Goal: Find specific page/section: Find specific page/section

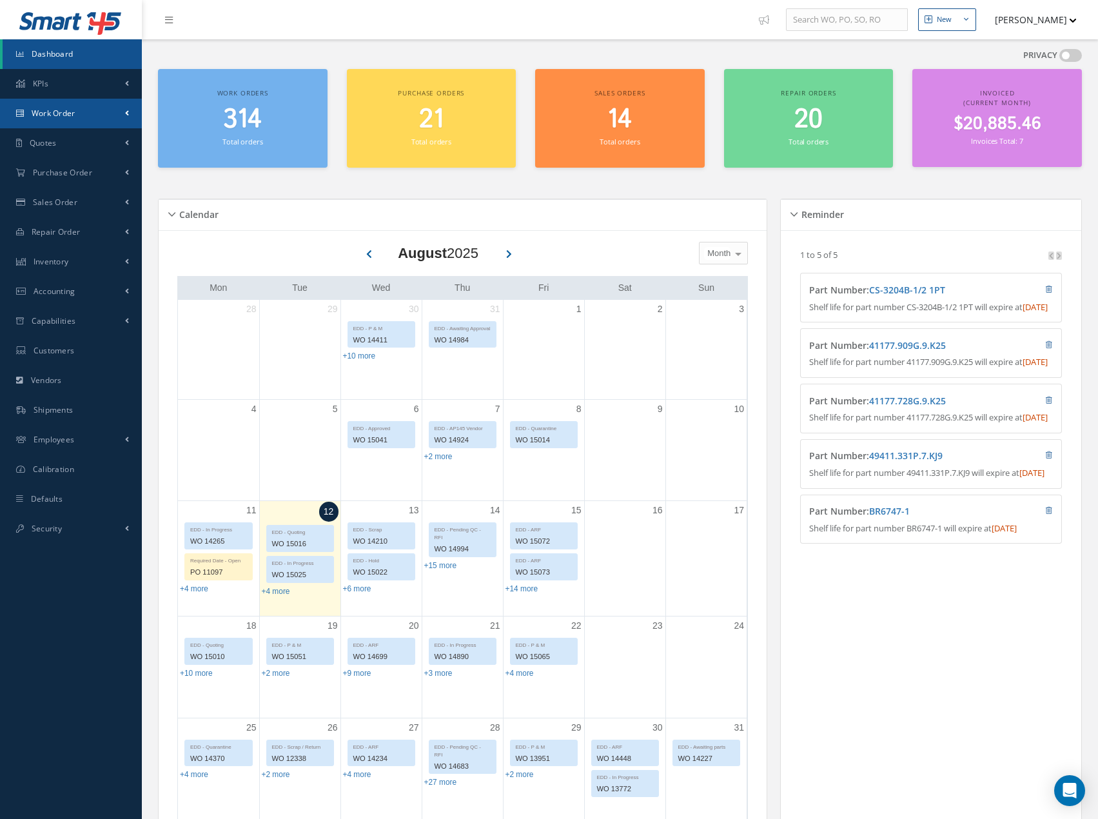
click at [105, 123] on link "Work Order" at bounding box center [71, 114] width 142 height 30
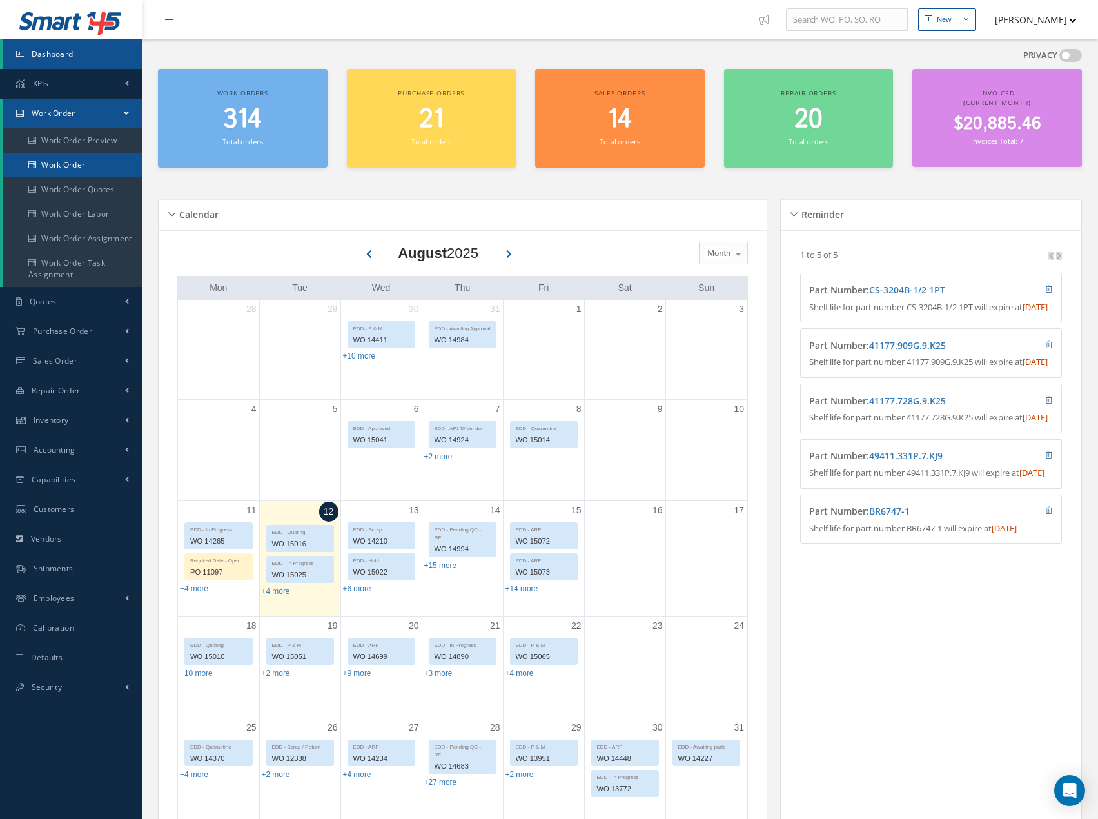
click at [90, 164] on link "Work Order" at bounding box center [72, 165] width 139 height 25
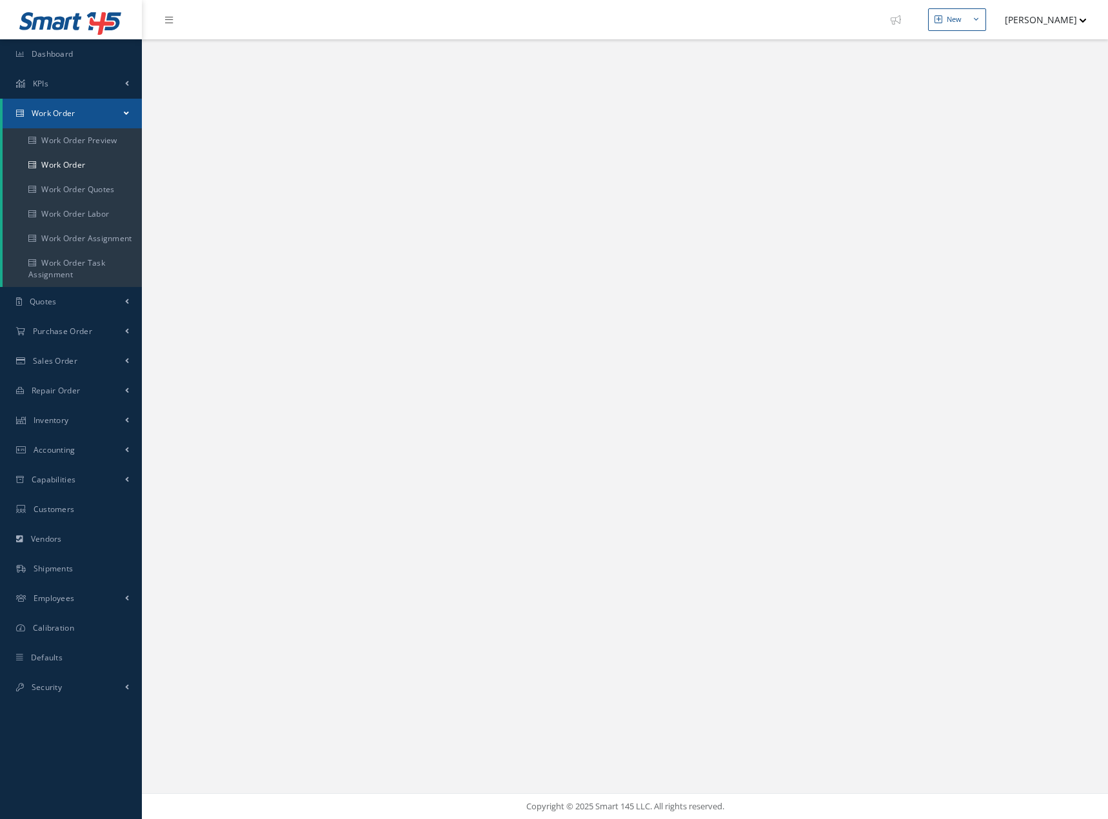
select select "25"
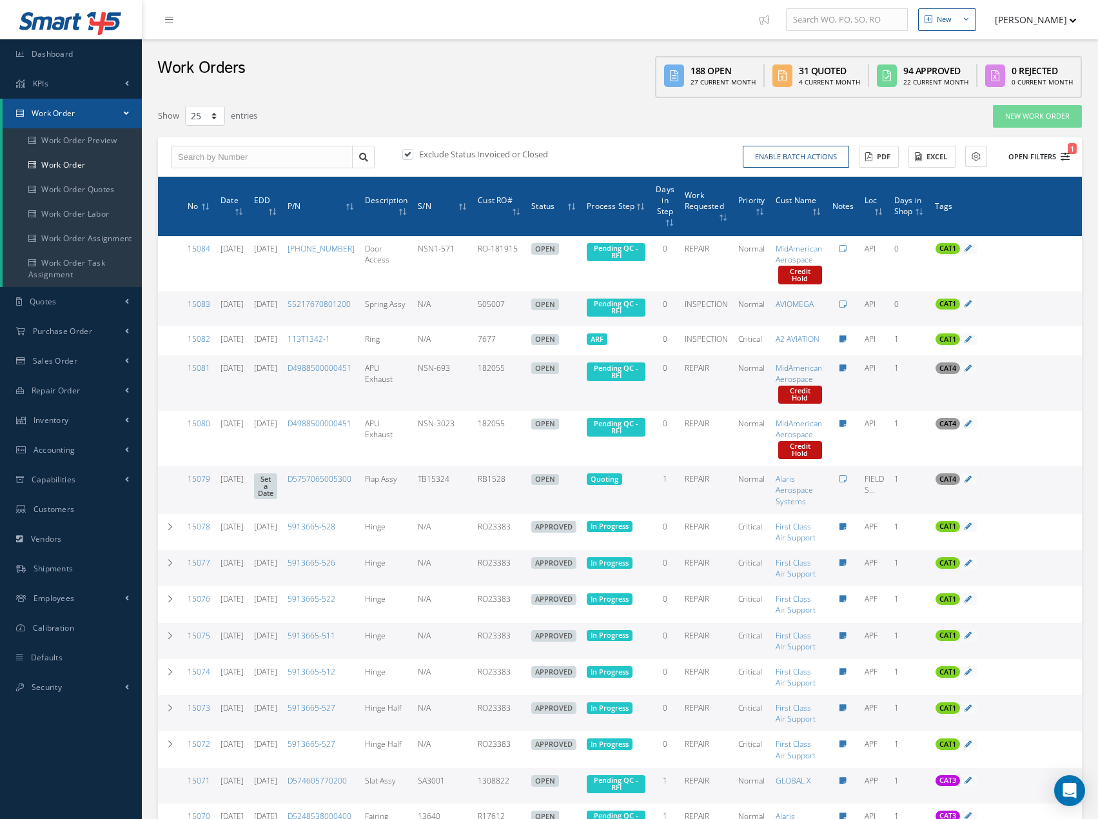
click at [1063, 157] on icon "1" at bounding box center [1065, 156] width 9 height 9
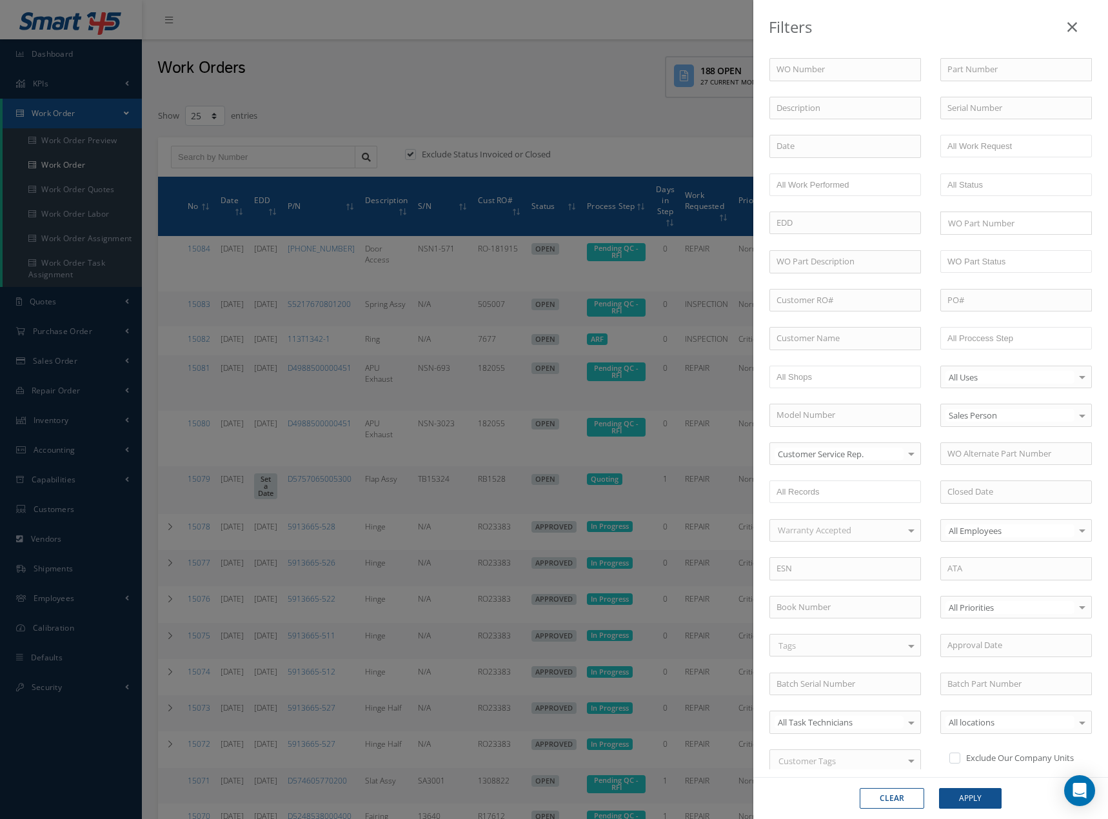
click at [498, 163] on div "Filters WO Number Part Number Description Serial Number BALANCE BENCH CHECK BER…" at bounding box center [554, 409] width 1108 height 819
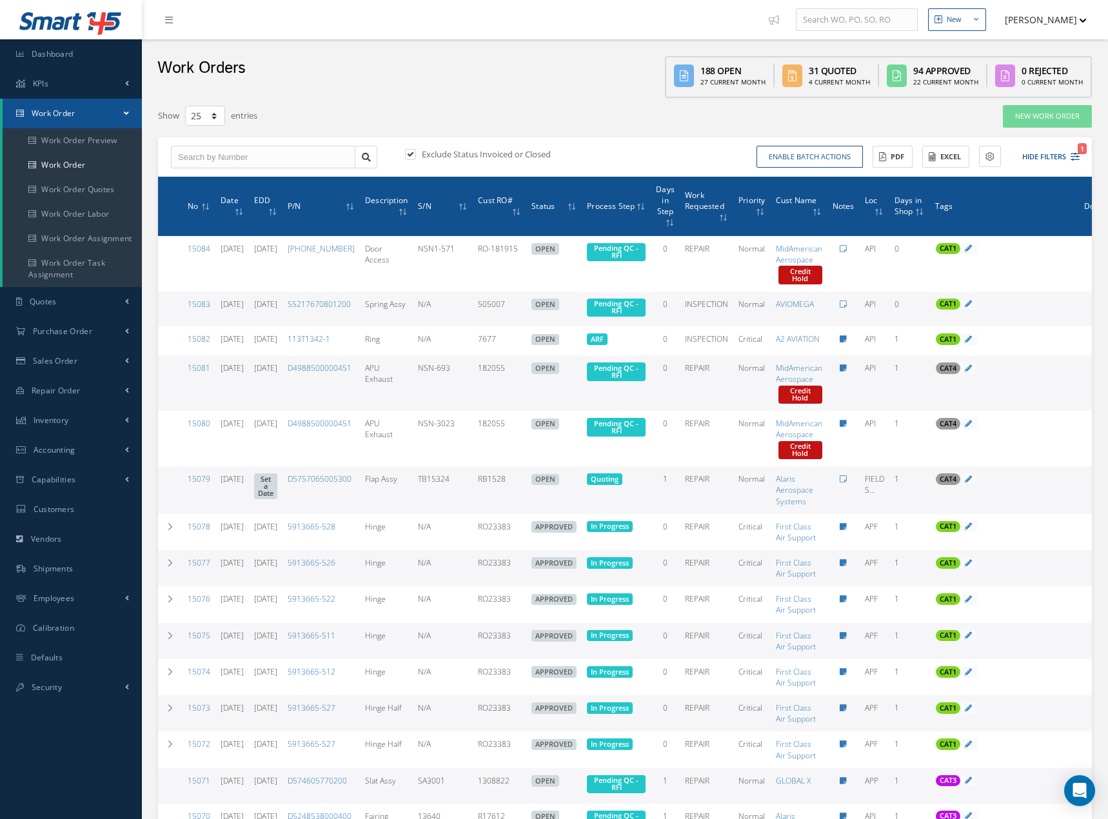
click at [506, 155] on label "Exclude Status Invoiced or Closed" at bounding box center [485, 154] width 132 height 12
click at [413, 155] on input "checkbox" at bounding box center [409, 155] width 8 height 8
checkbox input "false"
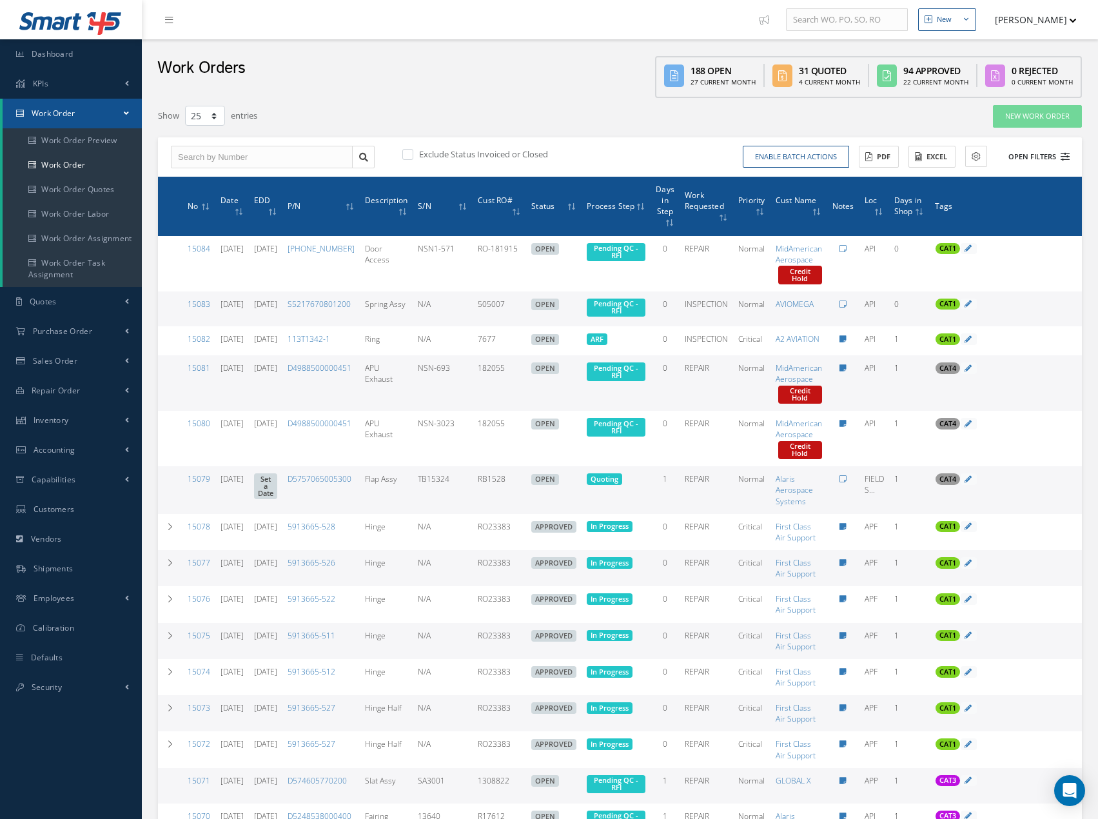
click at [1067, 155] on icon at bounding box center [1065, 156] width 9 height 9
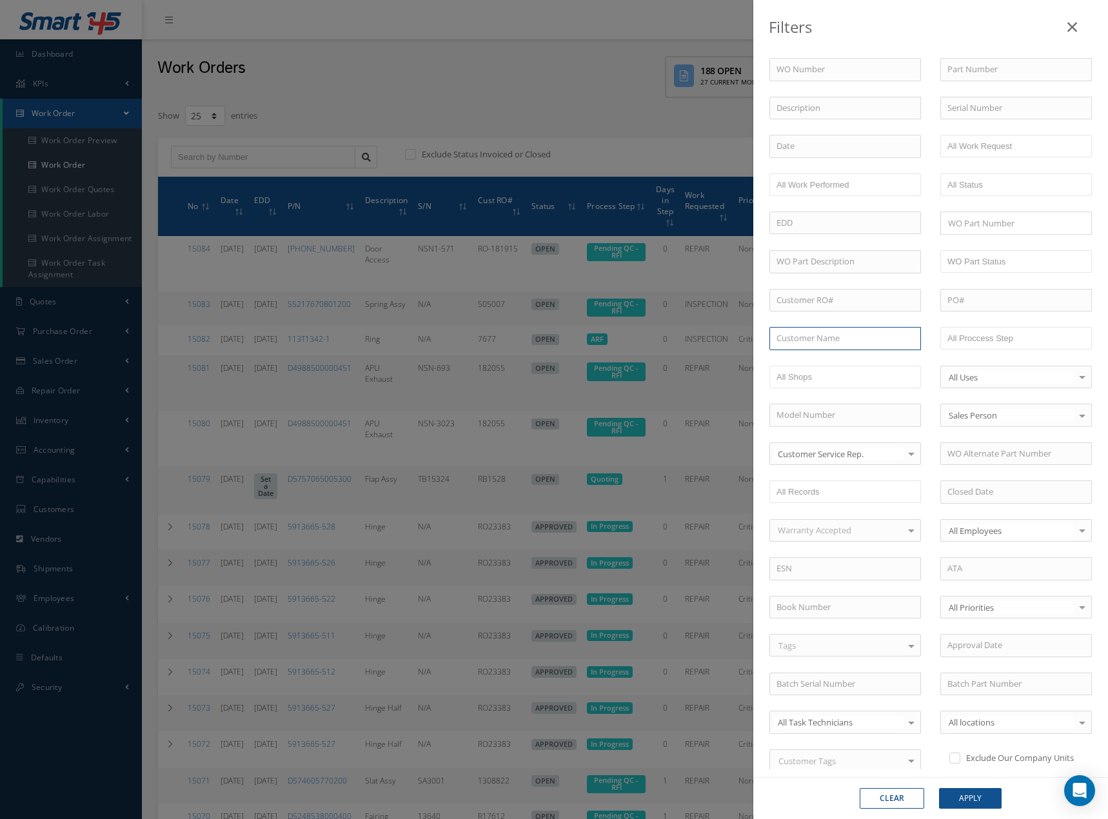
click at [828, 339] on input "text" at bounding box center [845, 338] width 152 height 23
type input "focused"
click at [939, 788] on button "Apply" at bounding box center [970, 798] width 63 height 21
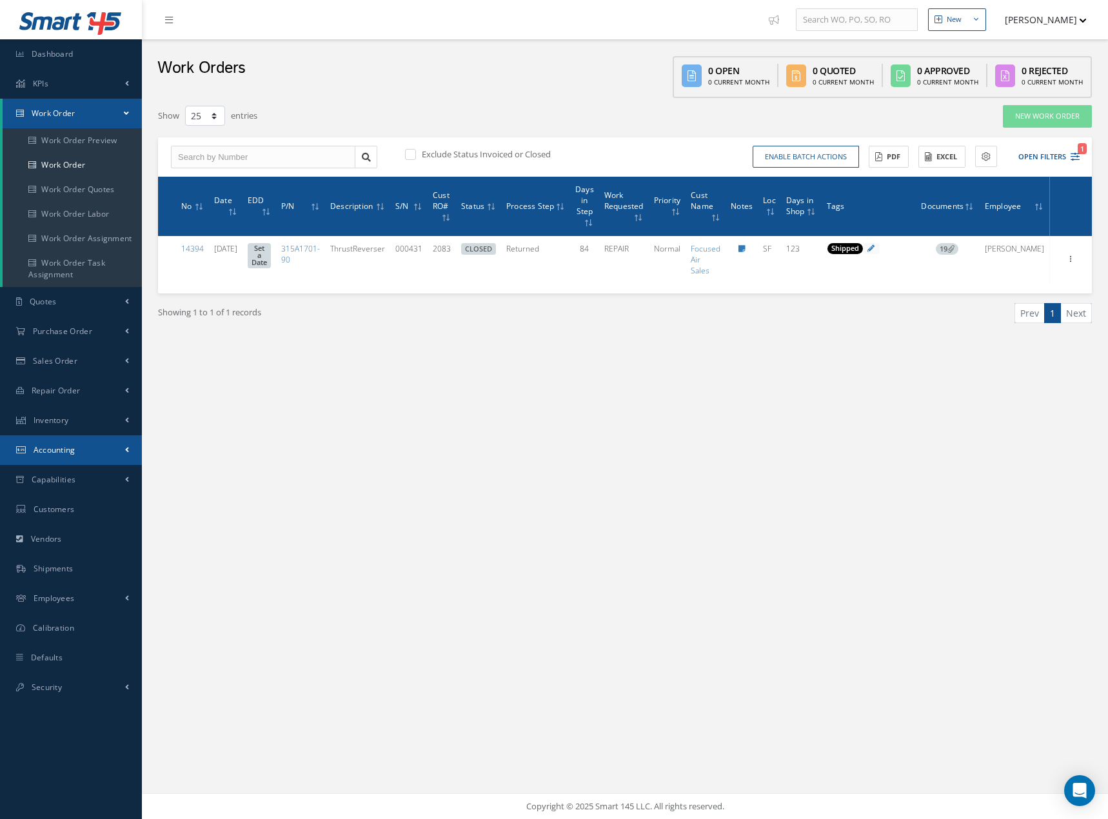
click at [104, 453] on link "Accounting" at bounding box center [71, 450] width 142 height 30
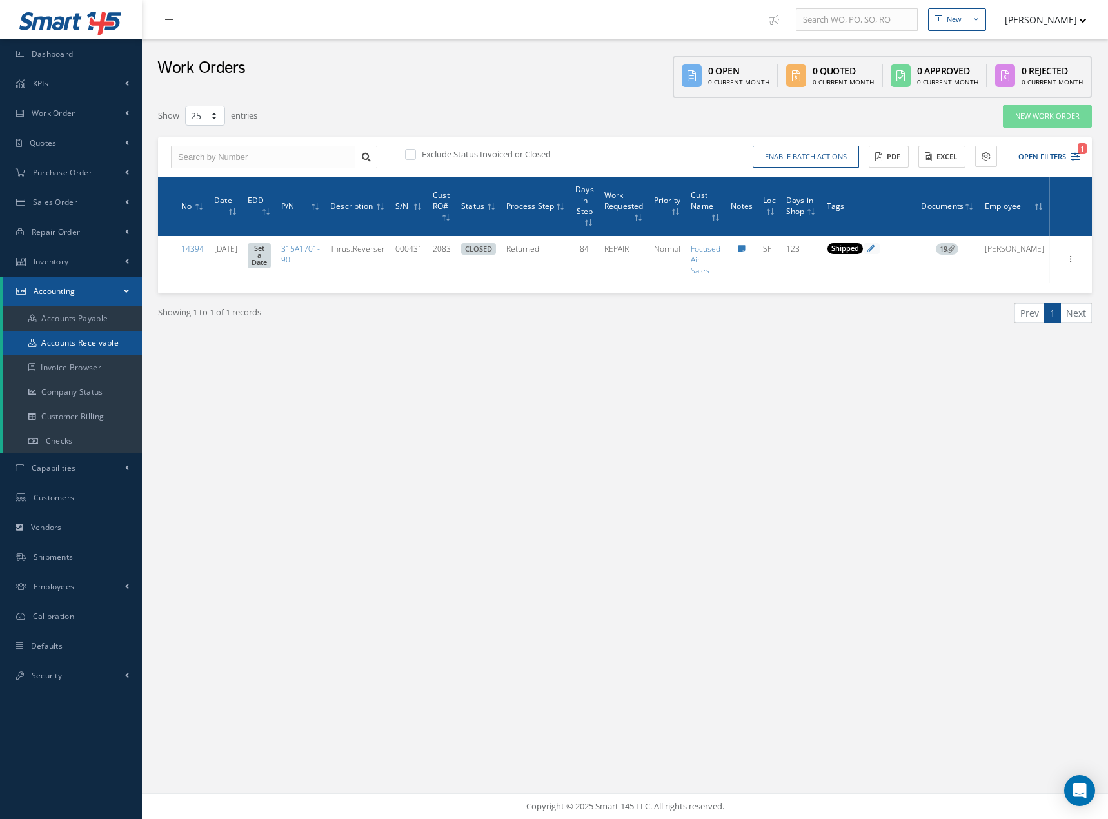
click at [115, 344] on link "Accounts Receivable" at bounding box center [72, 343] width 139 height 25
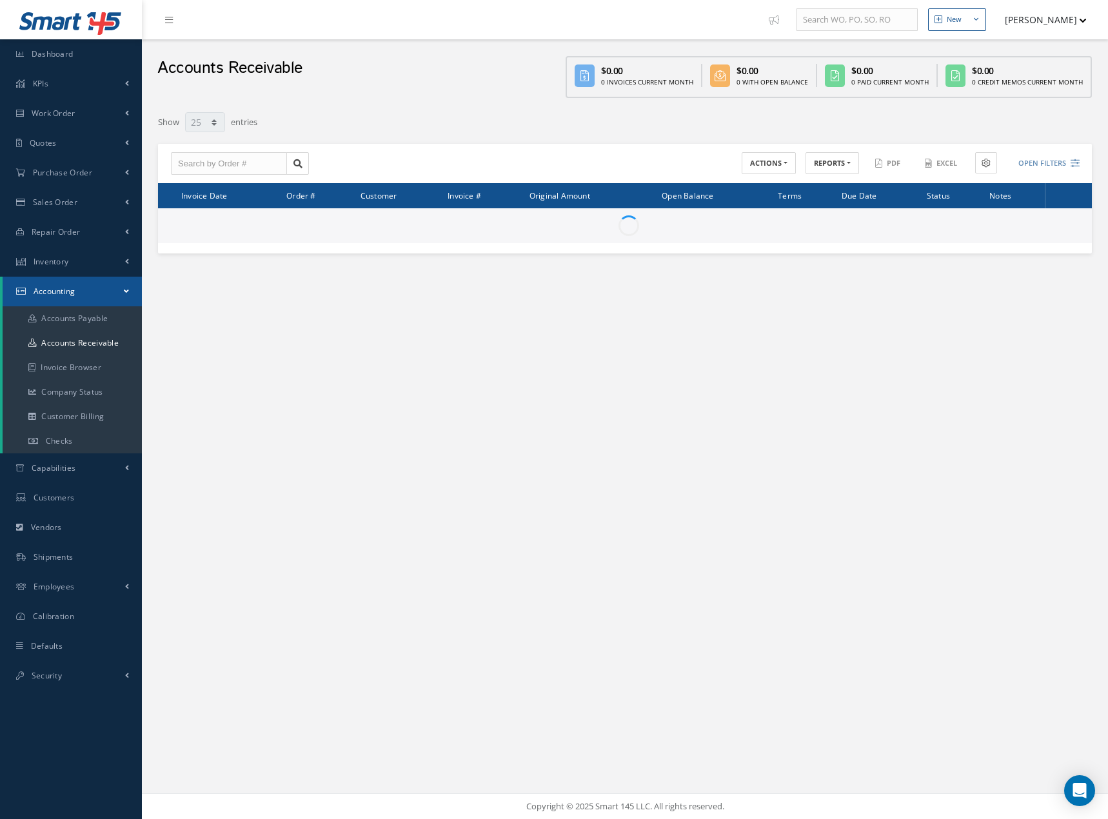
select select "25"
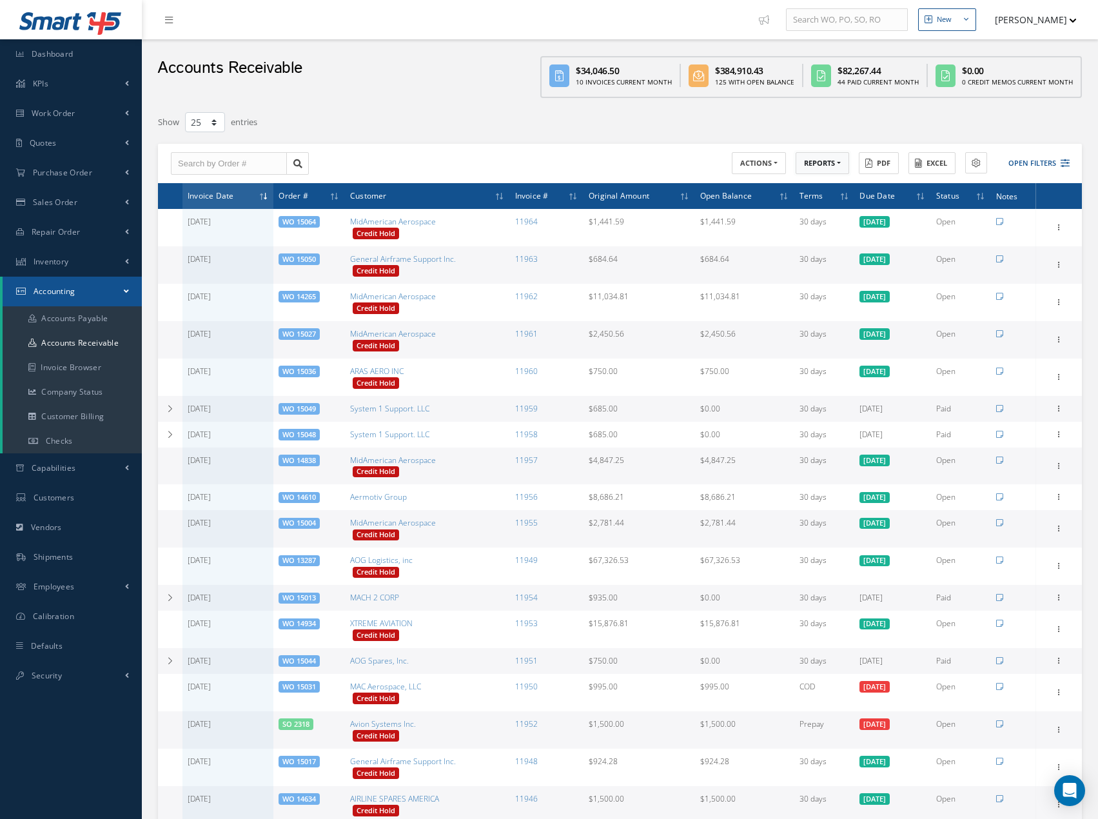
click at [840, 163] on button "REPORTS" at bounding box center [823, 163] width 54 height 23
click at [836, 185] on link "A/R Aging" at bounding box center [847, 184] width 103 height 17
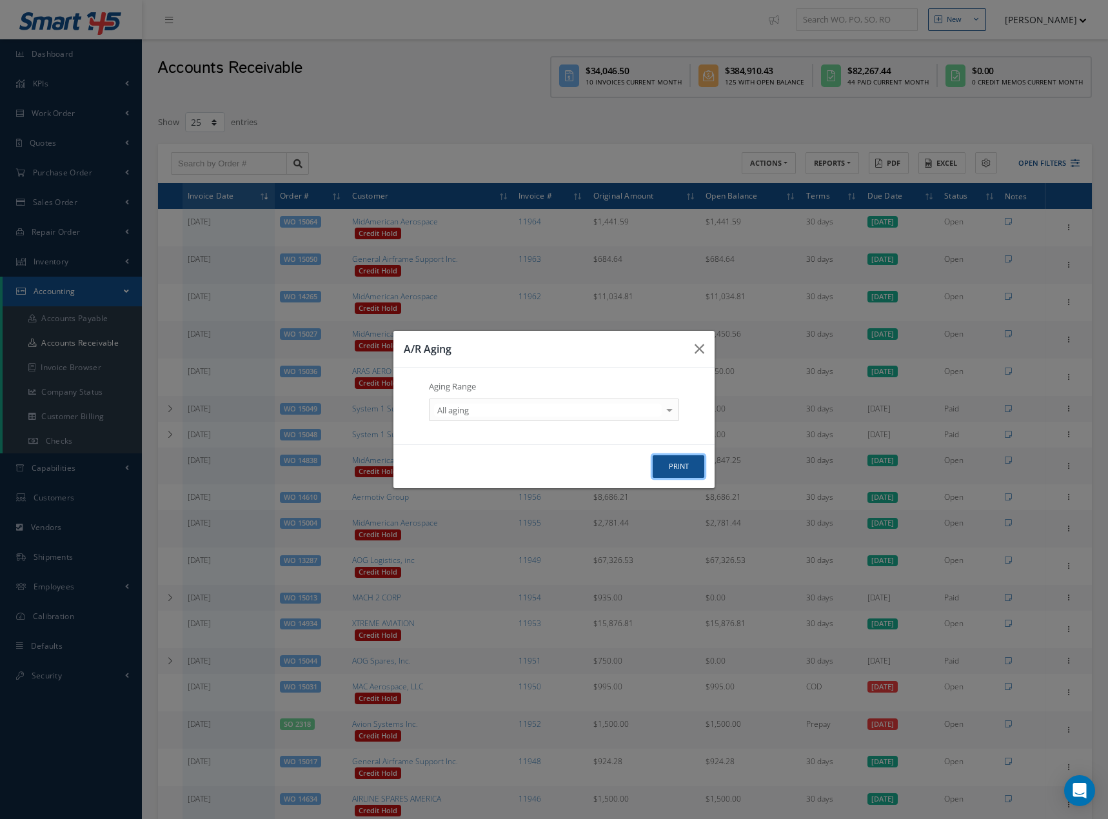
click at [0, 0] on button "print" at bounding box center [0, 0] width 0 height 0
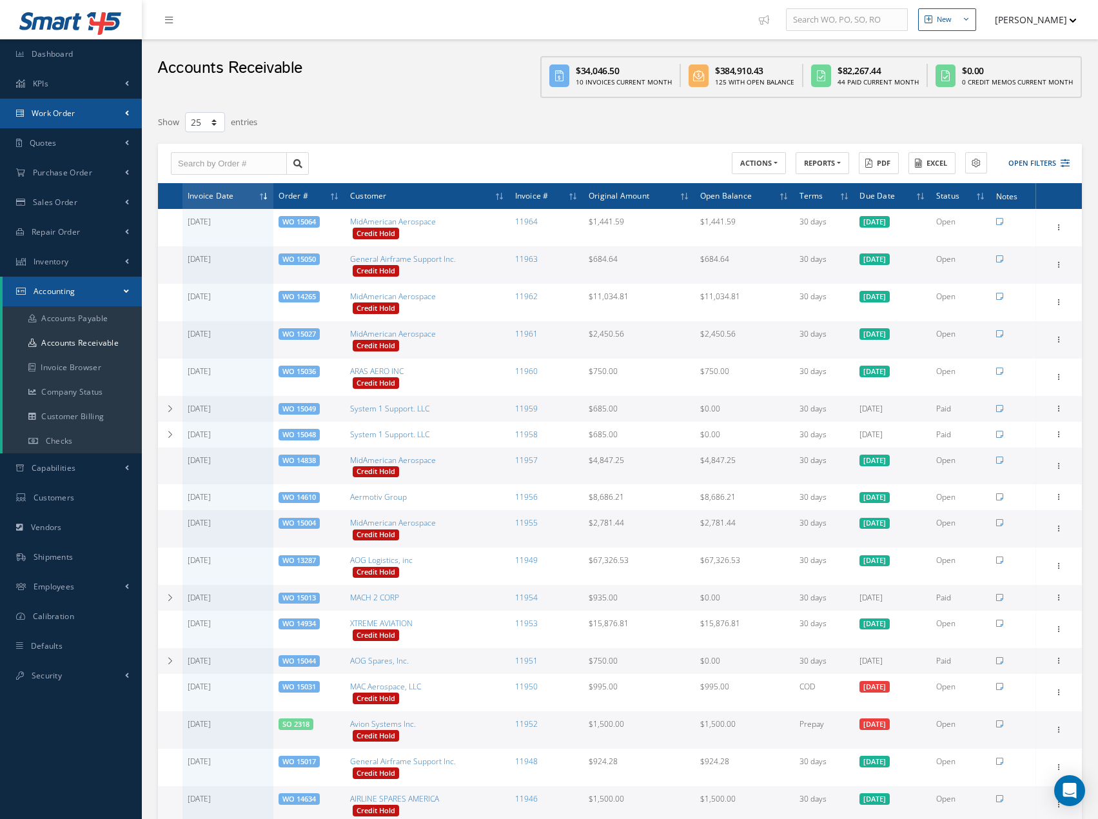
click at [97, 106] on link "Work Order" at bounding box center [71, 114] width 142 height 30
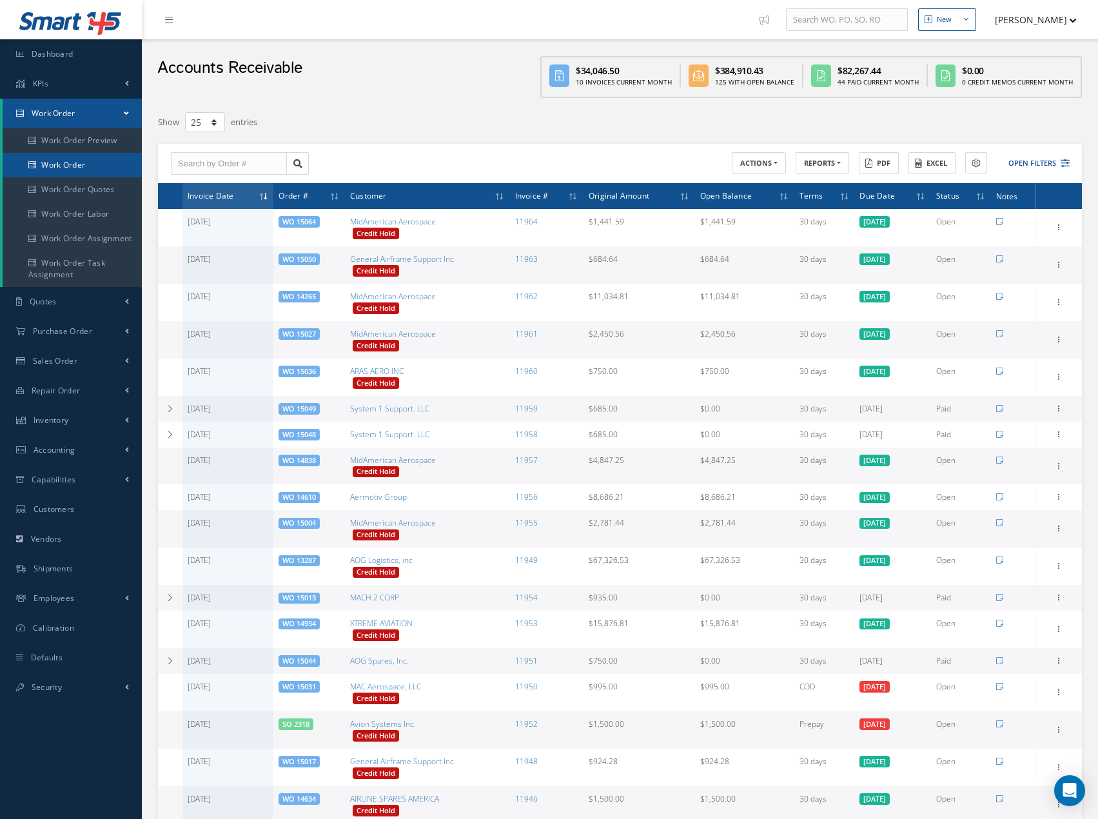
drag, startPoint x: 86, startPoint y: 163, endPoint x: 125, endPoint y: 168, distance: 39.7
click at [86, 163] on link "Work Order" at bounding box center [72, 165] width 139 height 25
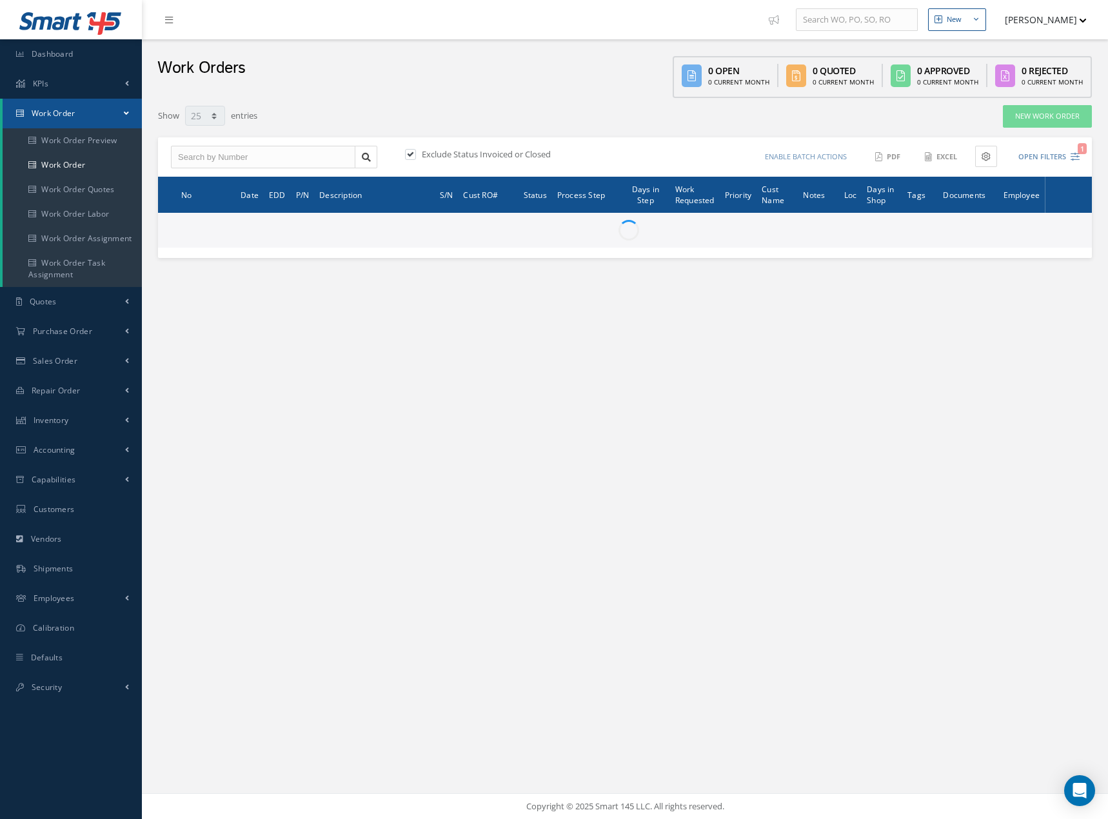
select select "25"
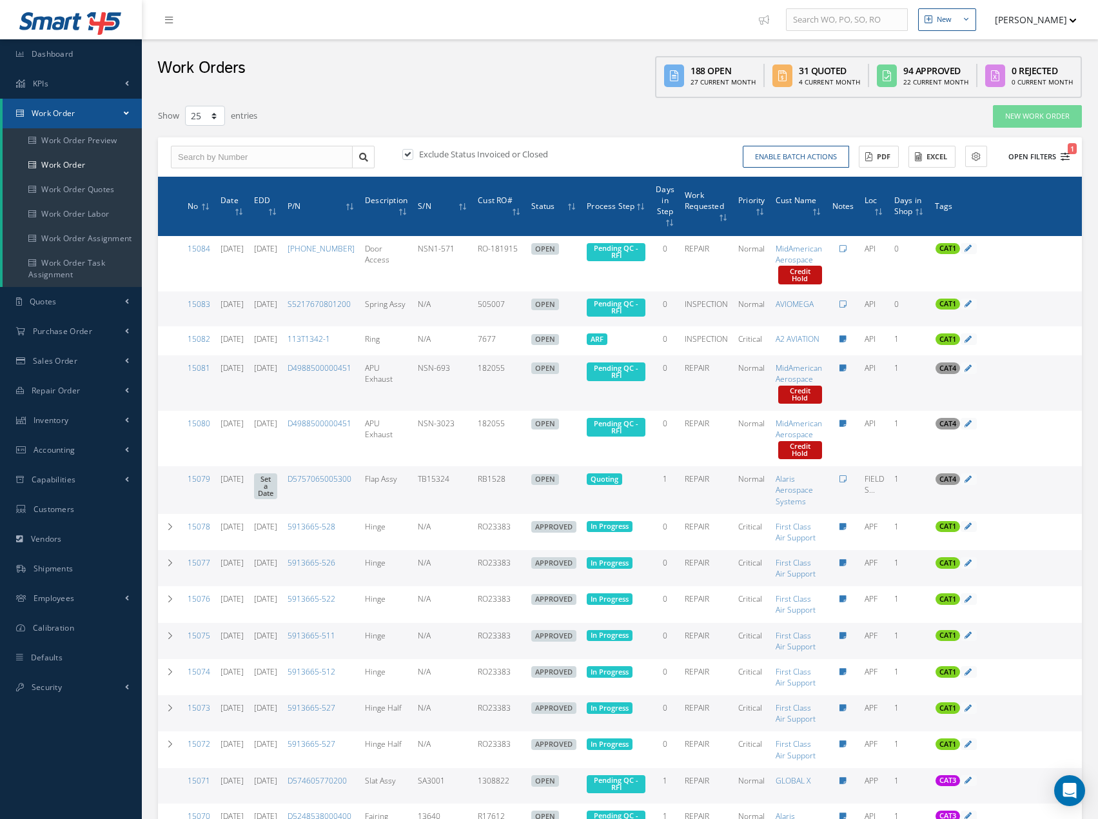
click at [1065, 159] on icon "1" at bounding box center [1065, 156] width 9 height 9
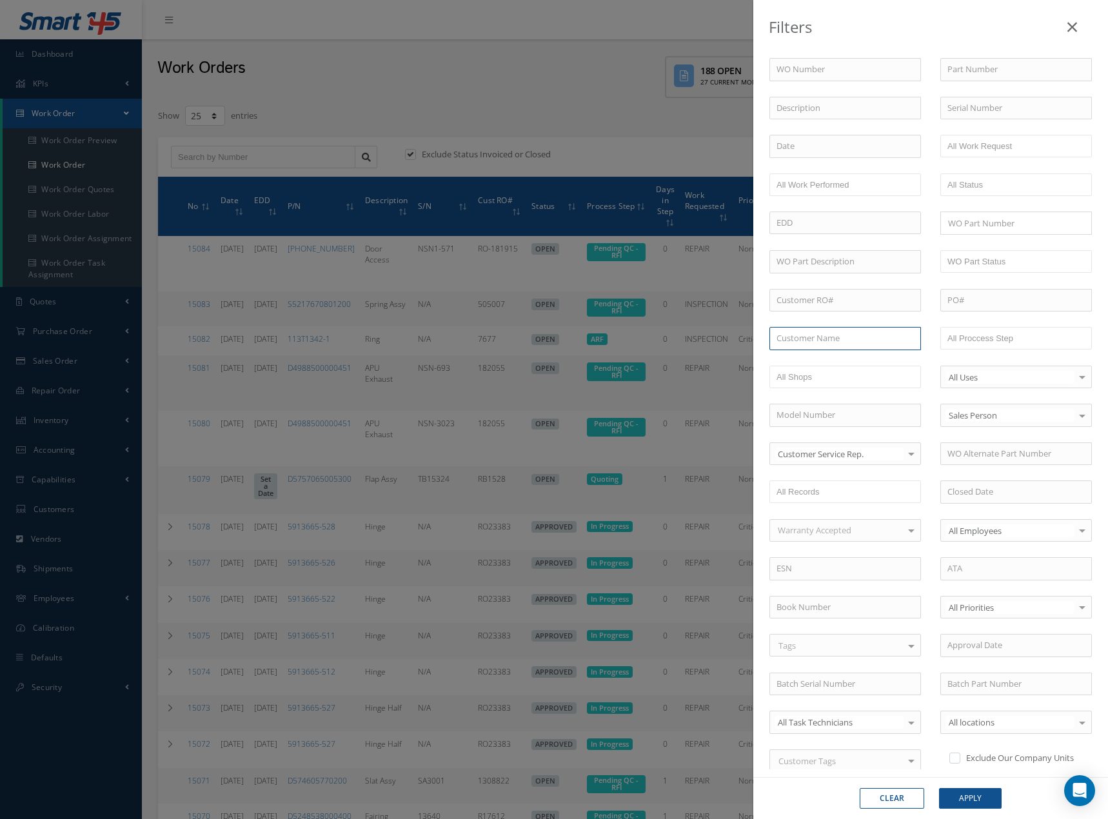
click at [840, 340] on input "text" at bounding box center [845, 338] width 152 height 23
type input "aras"
click at [939, 788] on button "Apply" at bounding box center [970, 798] width 63 height 21
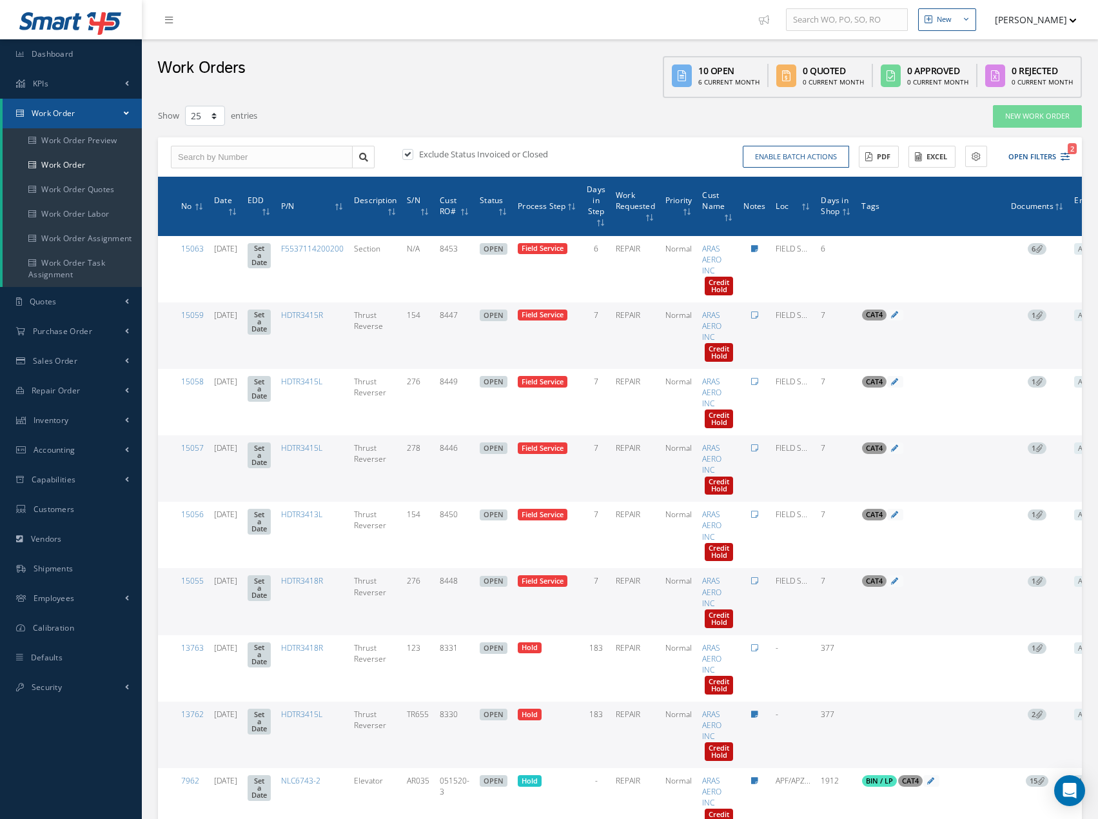
click at [487, 157] on label "Exclude Status Invoiced or Closed" at bounding box center [482, 154] width 132 height 12
click at [411, 157] on input "checkbox" at bounding box center [406, 155] width 8 height 8
checkbox input "false"
